Goal: Go to known website: Access a specific website the user already knows

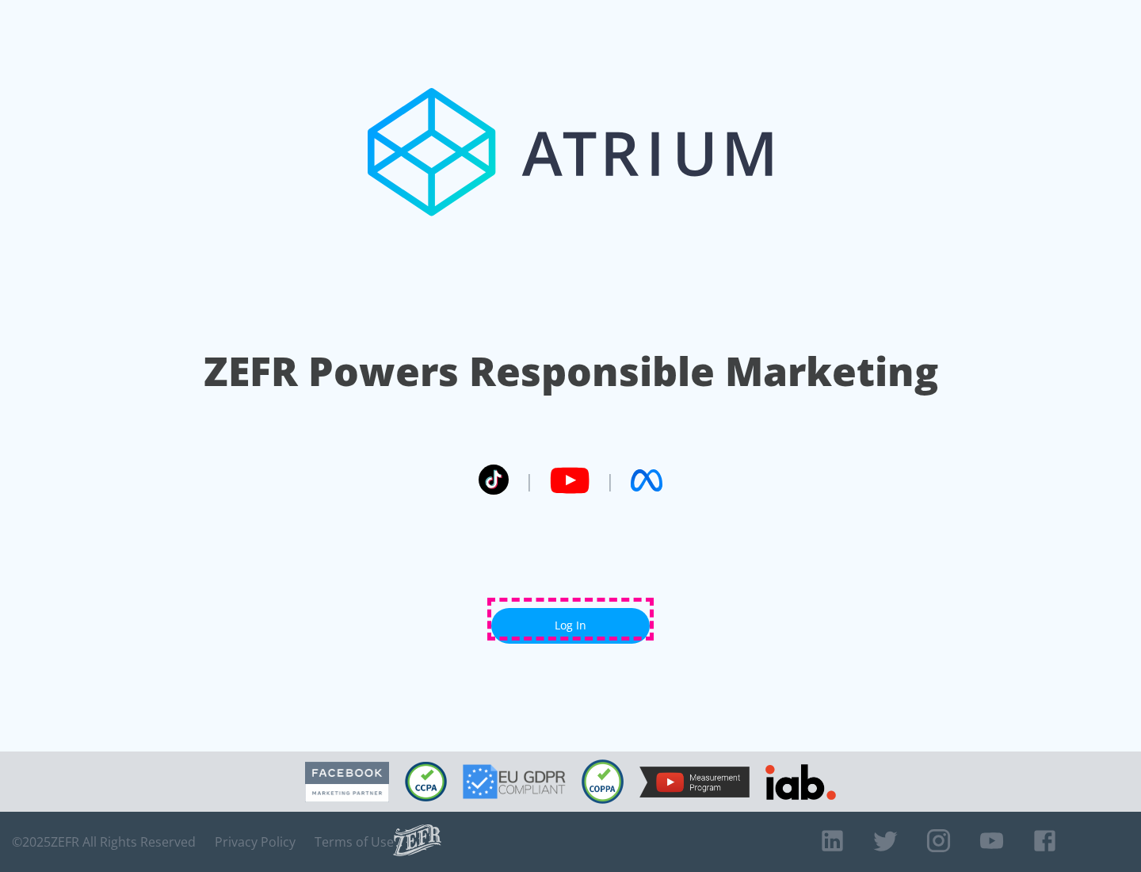
click at [571, 619] on link "Log In" at bounding box center [570, 626] width 158 height 36
